Goal: Check status

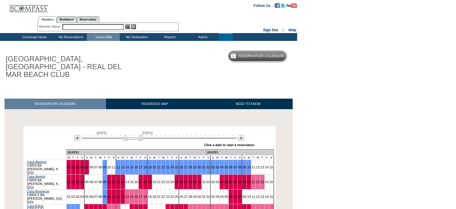
drag, startPoint x: 133, startPoint y: 129, endPoint x: 129, endPoint y: 129, distance: 4.0
click at [129, 135] on img at bounding box center [133, 138] width 20 height 6
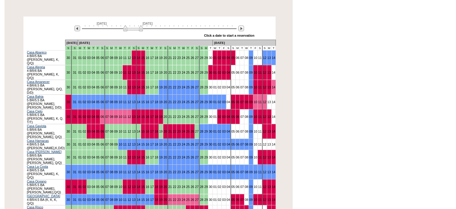
scroll to position [120, 0]
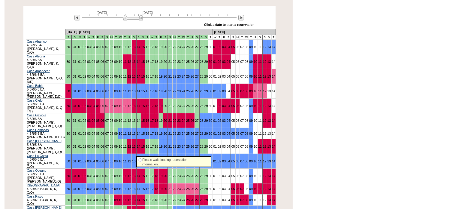
click at [131, 209] on link "12" at bounding box center [130, 213] width 4 height 4
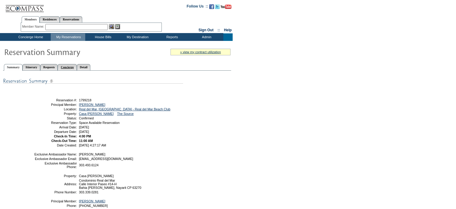
click at [77, 66] on link "Concierge" at bounding box center [67, 67] width 19 height 6
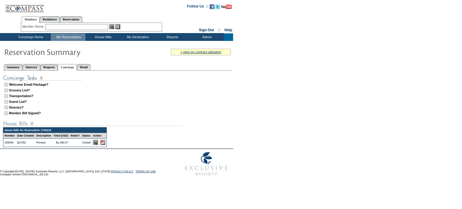
click at [105, 143] on img at bounding box center [102, 142] width 5 height 5
click at [105, 140] on img at bounding box center [102, 142] width 5 height 5
click at [138, 43] on td "View My Destination Details" at bounding box center [140, 45] width 39 height 6
